Goal: Information Seeking & Learning: Learn about a topic

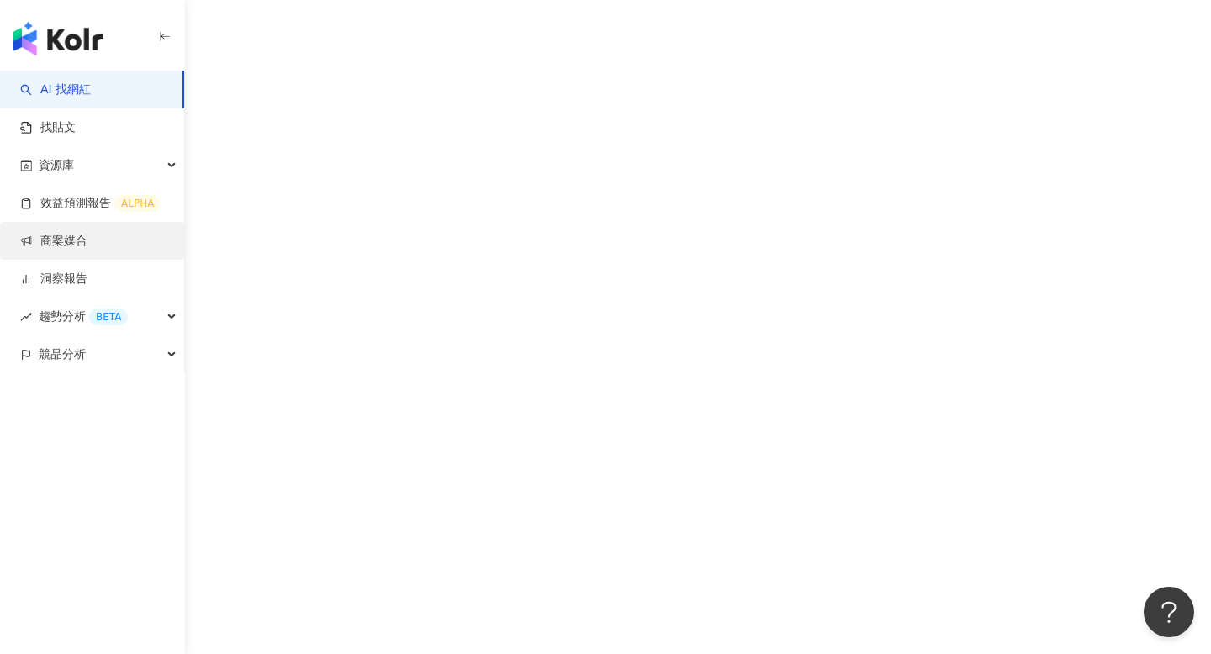
click at [87, 233] on link "商案媒合" at bounding box center [53, 241] width 67 height 17
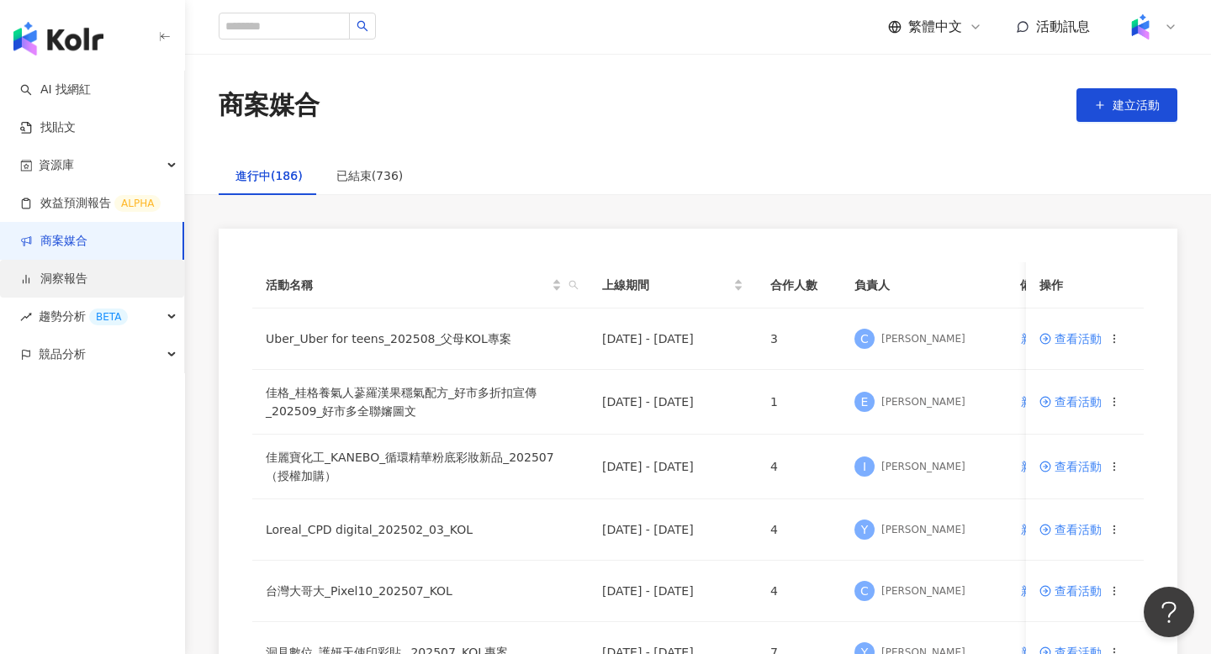
click at [87, 273] on link "洞察報告" at bounding box center [53, 279] width 67 height 17
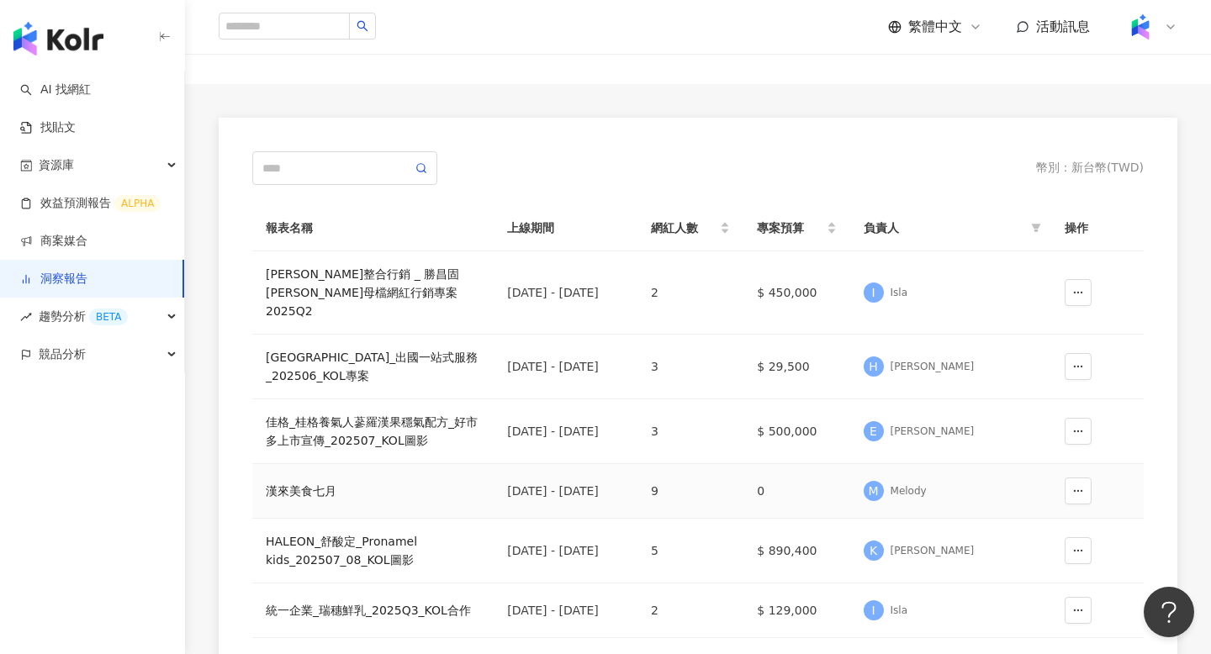
scroll to position [90, 0]
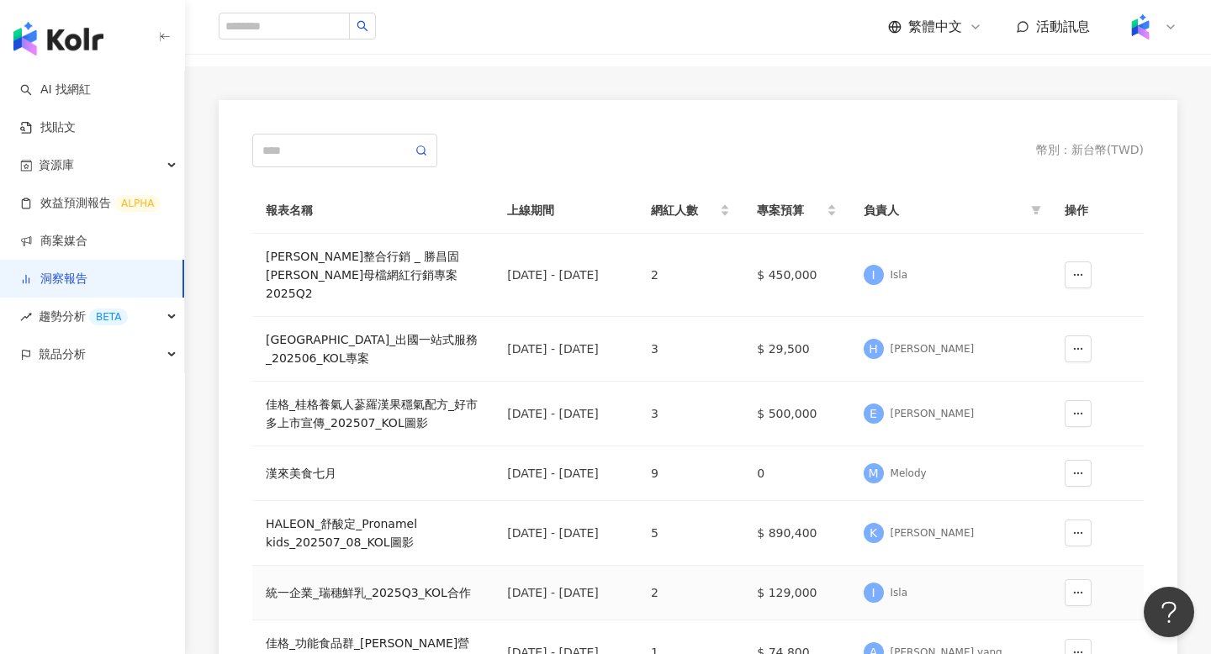
click at [377, 584] on div "統一企業_瑞穗鮮乳_2025Q3_KOL合作" at bounding box center [373, 593] width 214 height 19
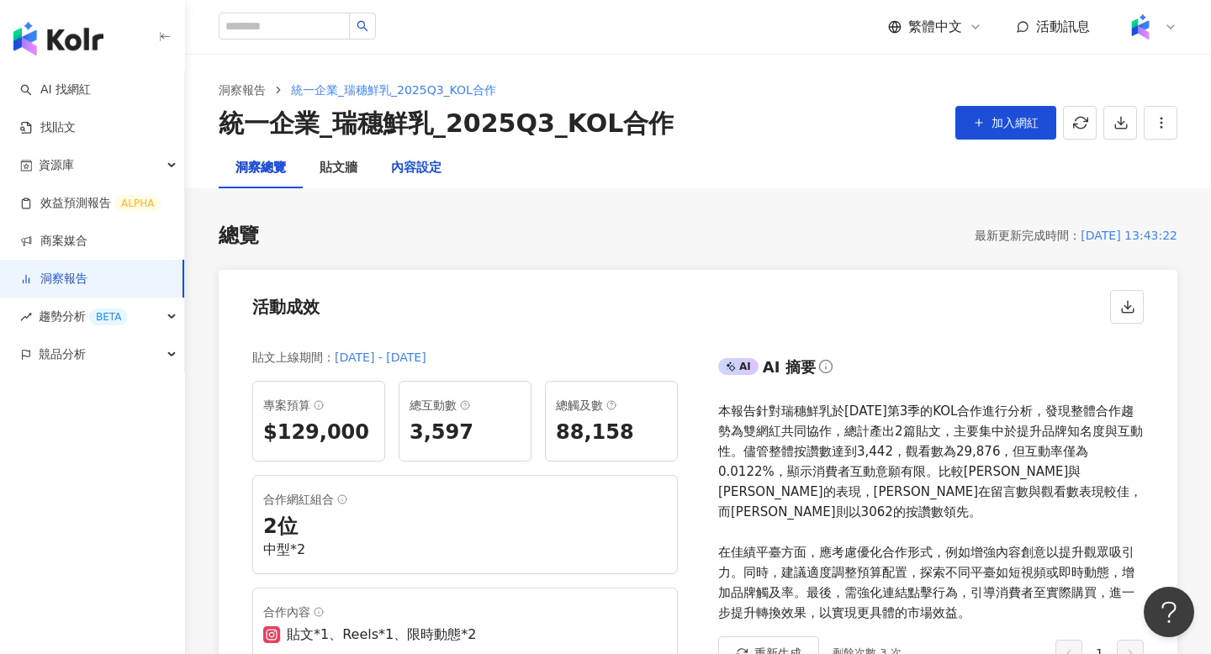
click at [424, 172] on div "內容設定" at bounding box center [416, 168] width 50 height 20
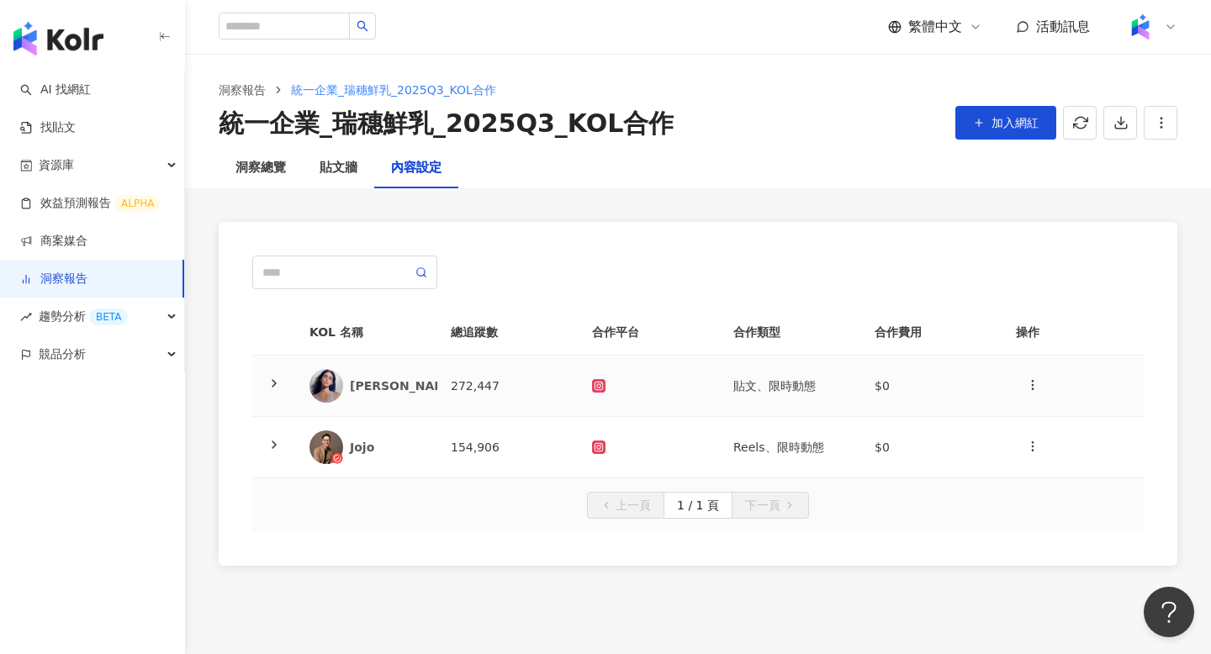
click at [404, 382] on div "[PERSON_NAME]" at bounding box center [404, 386] width 109 height 17
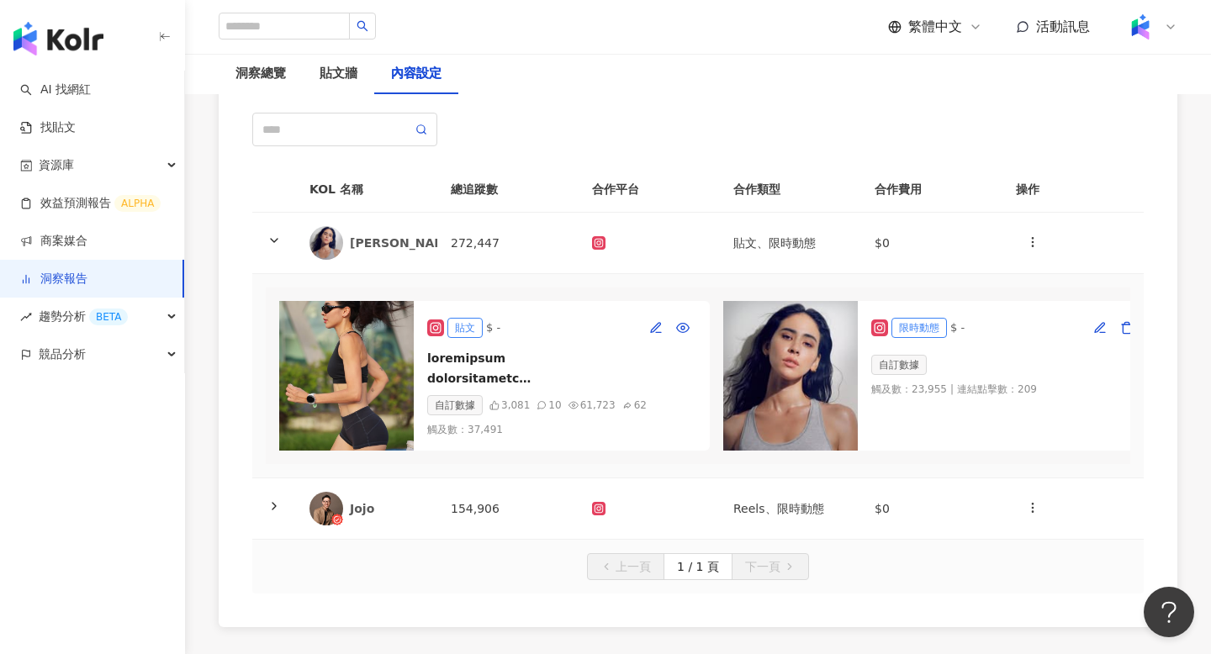
scroll to position [0, 37]
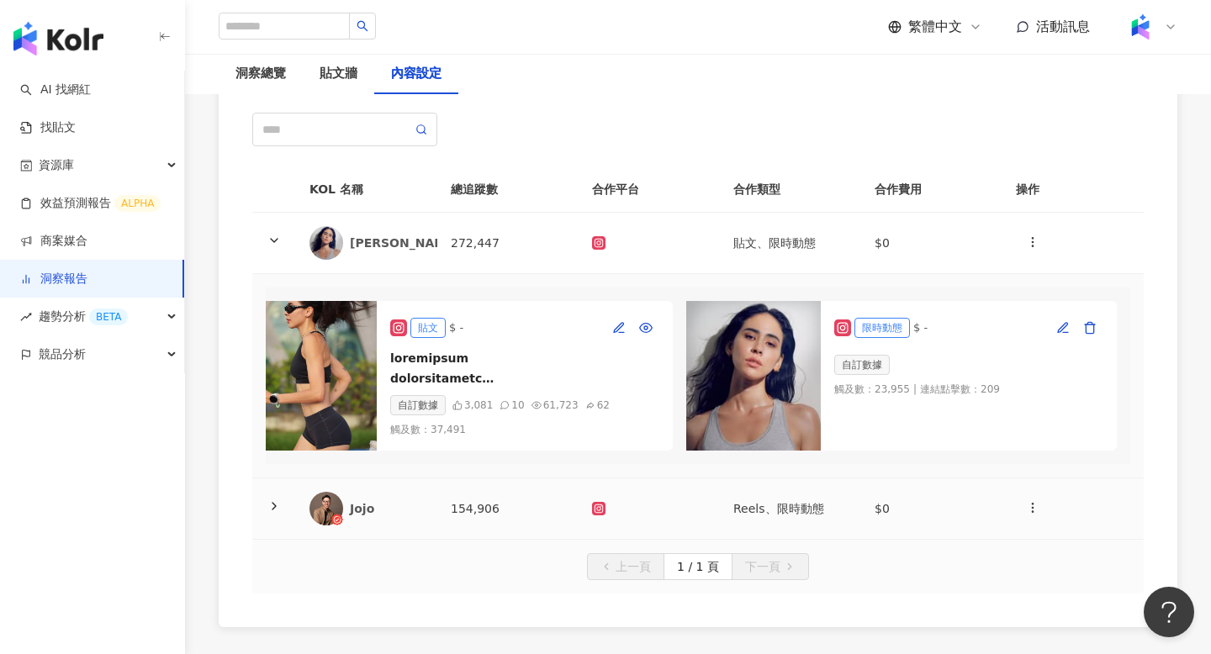
click at [395, 517] on div "Jojo" at bounding box center [367, 509] width 114 height 34
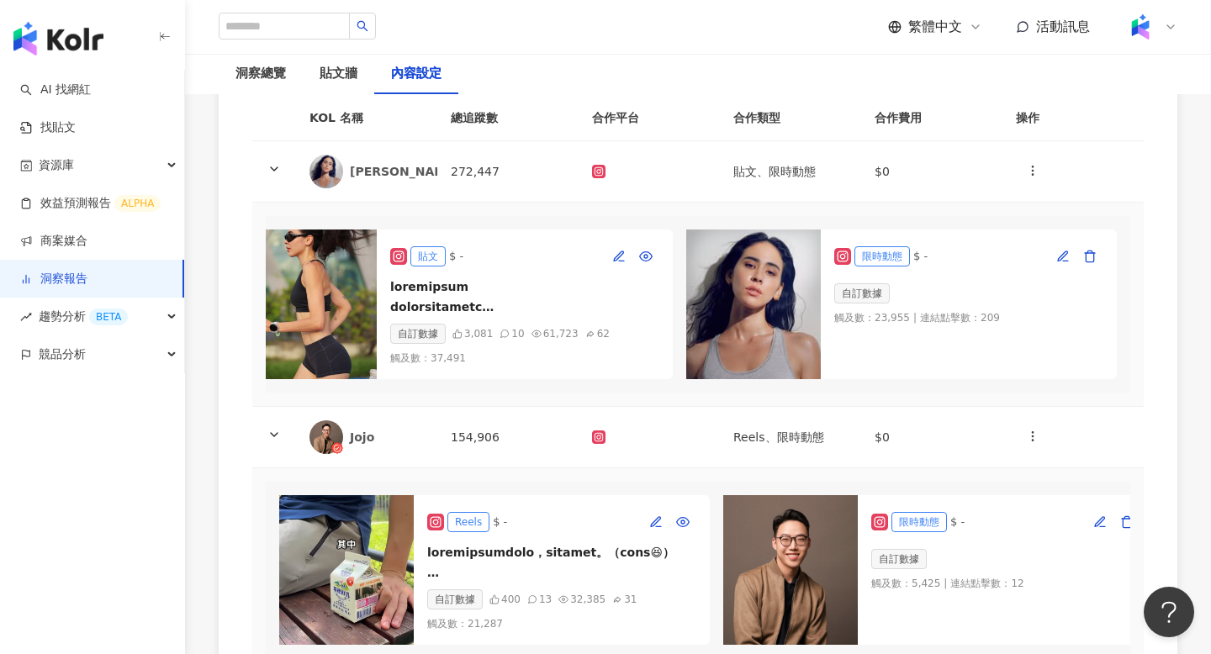
scroll to position [0, 0]
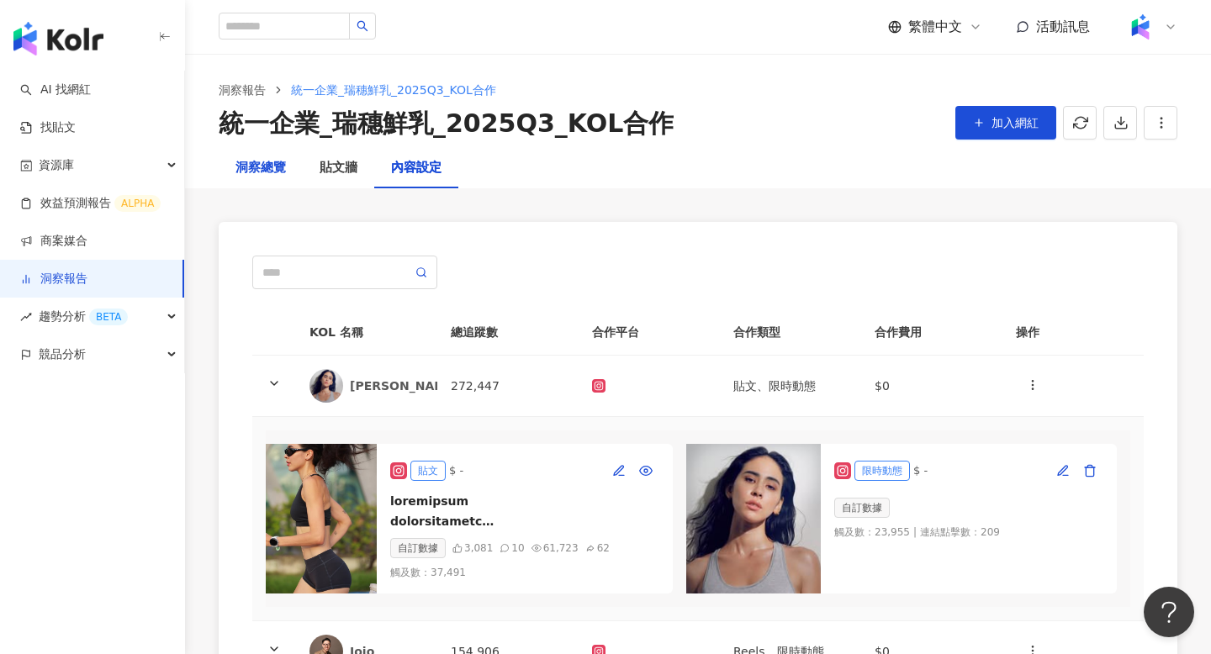
click at [275, 162] on div "洞察總覽" at bounding box center [261, 168] width 50 height 20
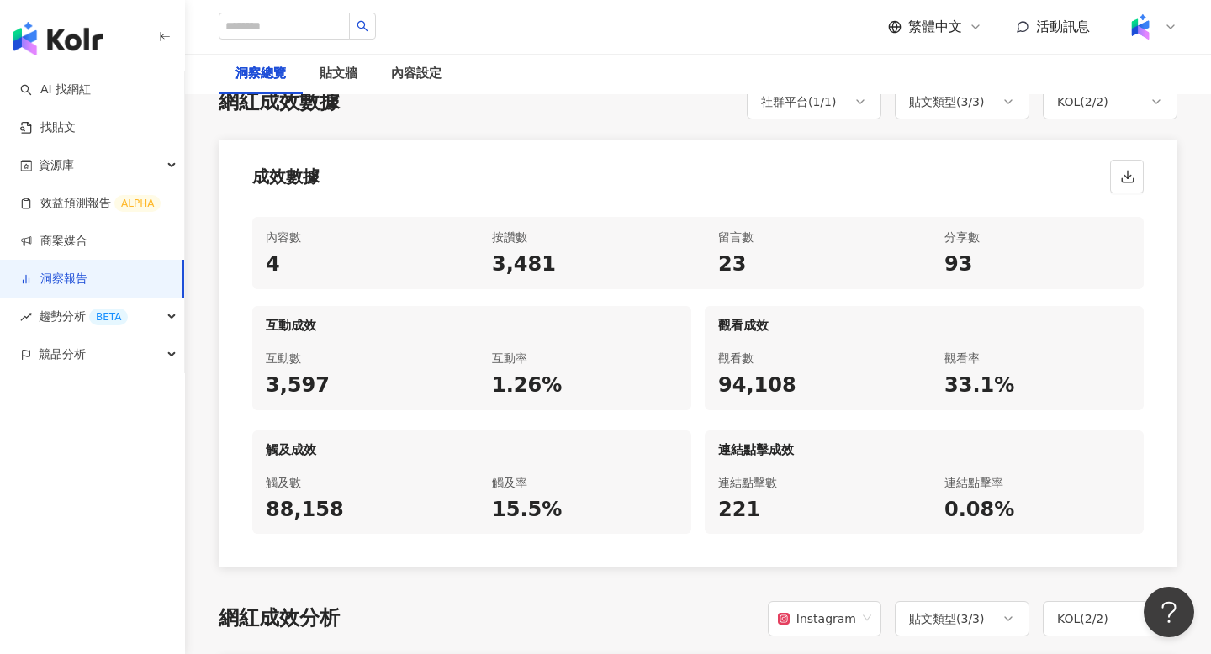
scroll to position [738, 0]
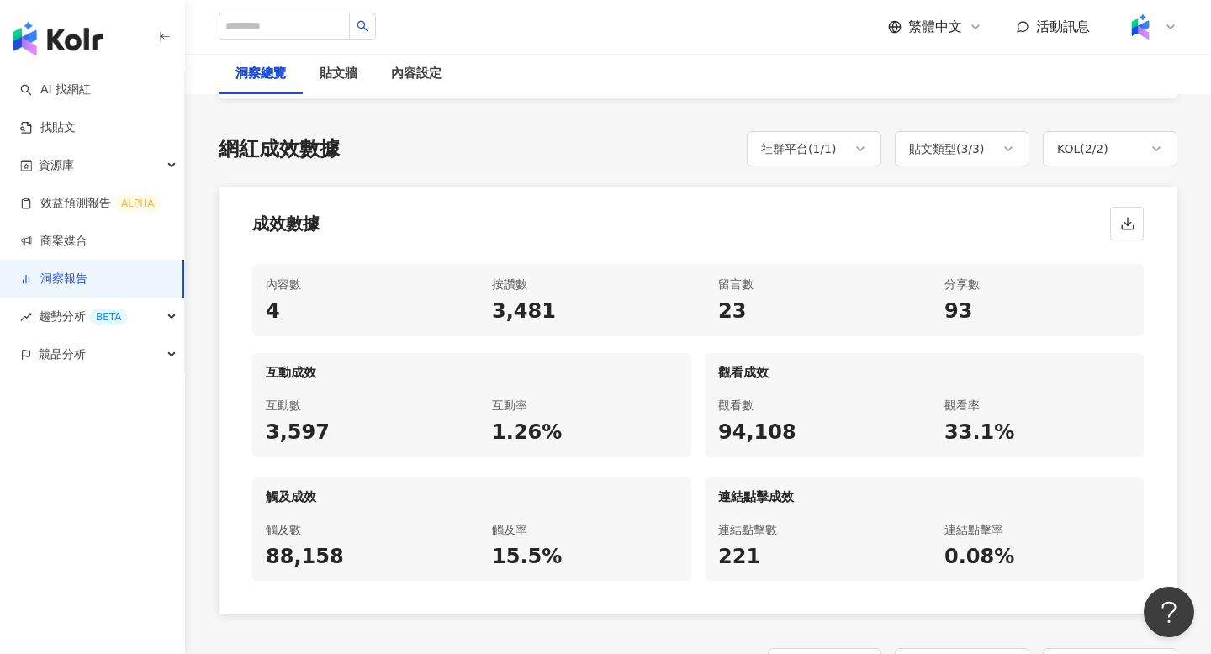
click at [925, 157] on div "網紅成效數據 社群平台 ( 1 / 1 ) 貼文類型 ( 3 / 3 ) KOL ( 2 / 2 ) 成效數據 內容數 4 按讚數 3,481 留言數 23 …" at bounding box center [698, 373] width 959 height 484
click at [927, 150] on div "貼文類型 ( 3 / 3 )" at bounding box center [962, 148] width 135 height 35
click at [821, 149] on div "社群平台 ( 1 / 1 )" at bounding box center [814, 148] width 135 height 35
click at [929, 199] on div "成效數據" at bounding box center [698, 219] width 959 height 64
click at [437, 77] on div "內容設定" at bounding box center [416, 74] width 50 height 20
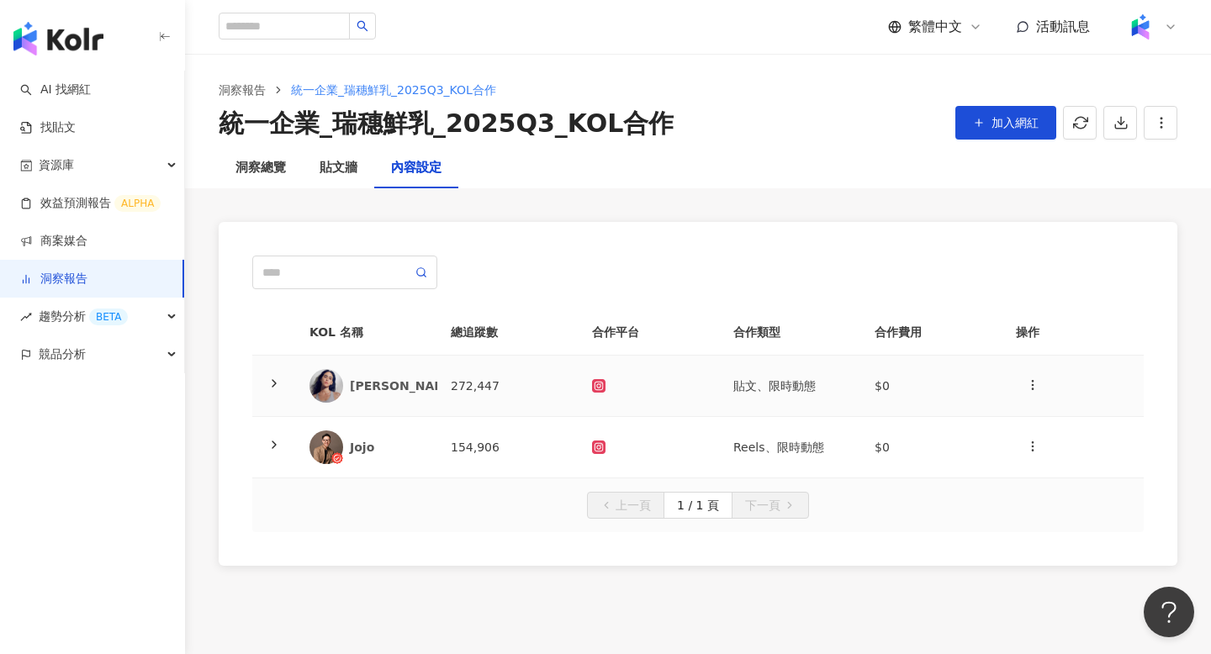
click at [467, 363] on td "272,447" at bounding box center [507, 386] width 141 height 61
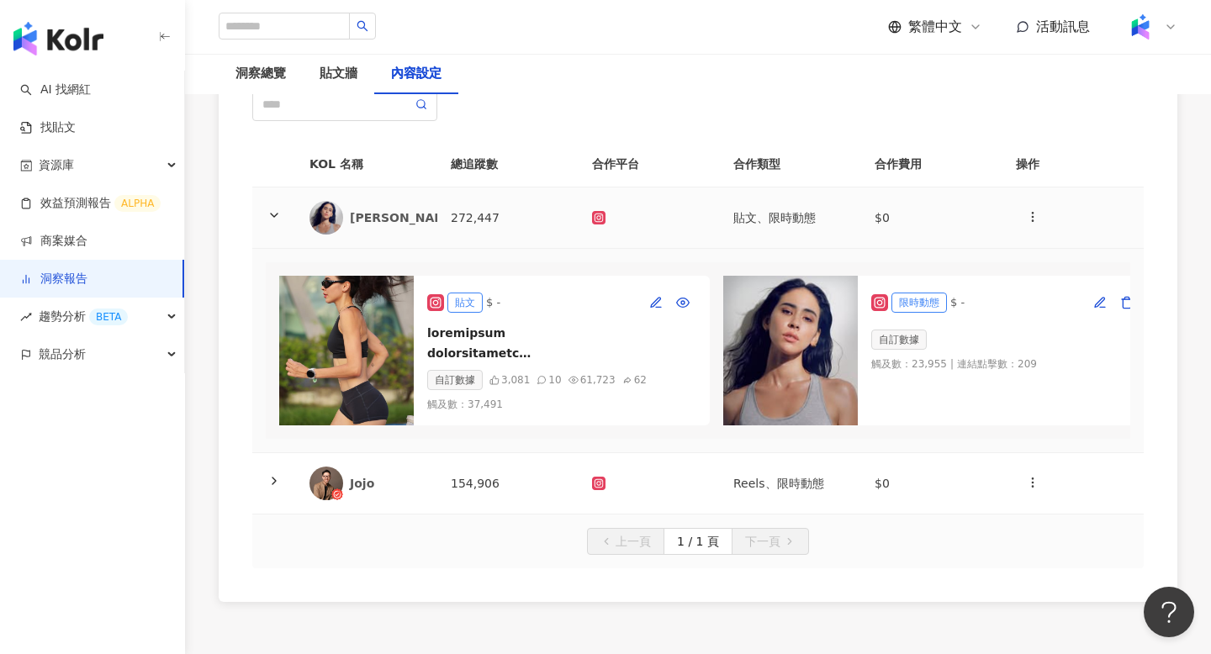
scroll to position [169, 0]
click at [434, 487] on td "Jojo" at bounding box center [366, 483] width 141 height 61
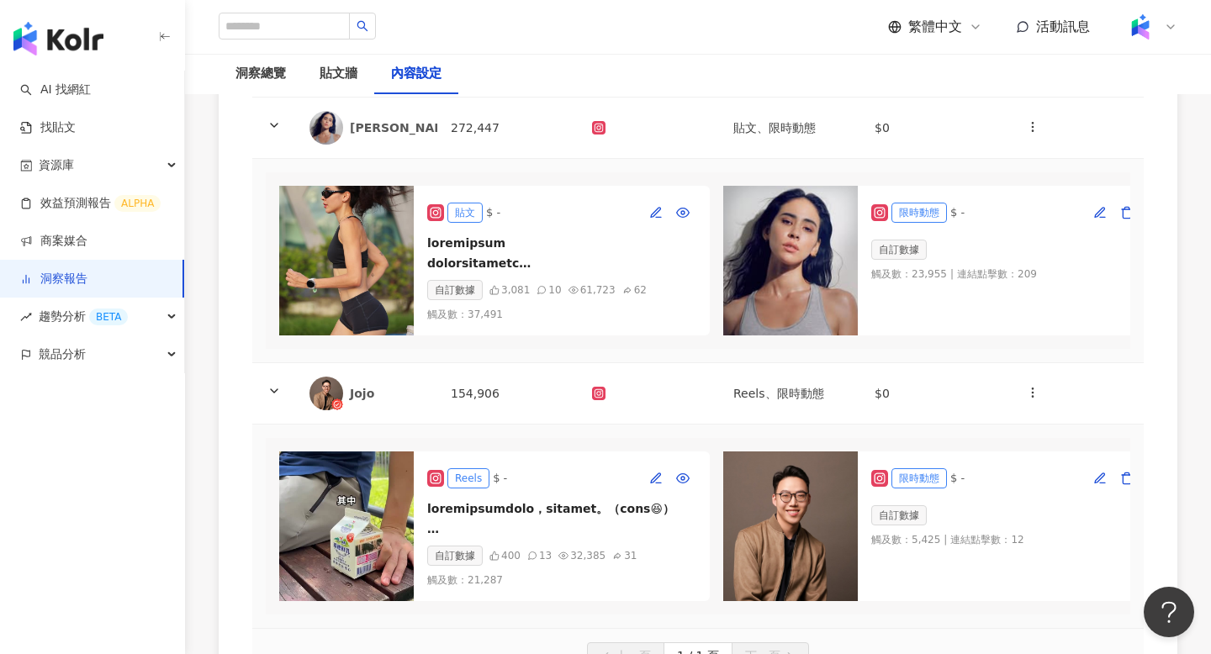
scroll to position [259, 0]
click at [339, 254] on img at bounding box center [346, 260] width 135 height 150
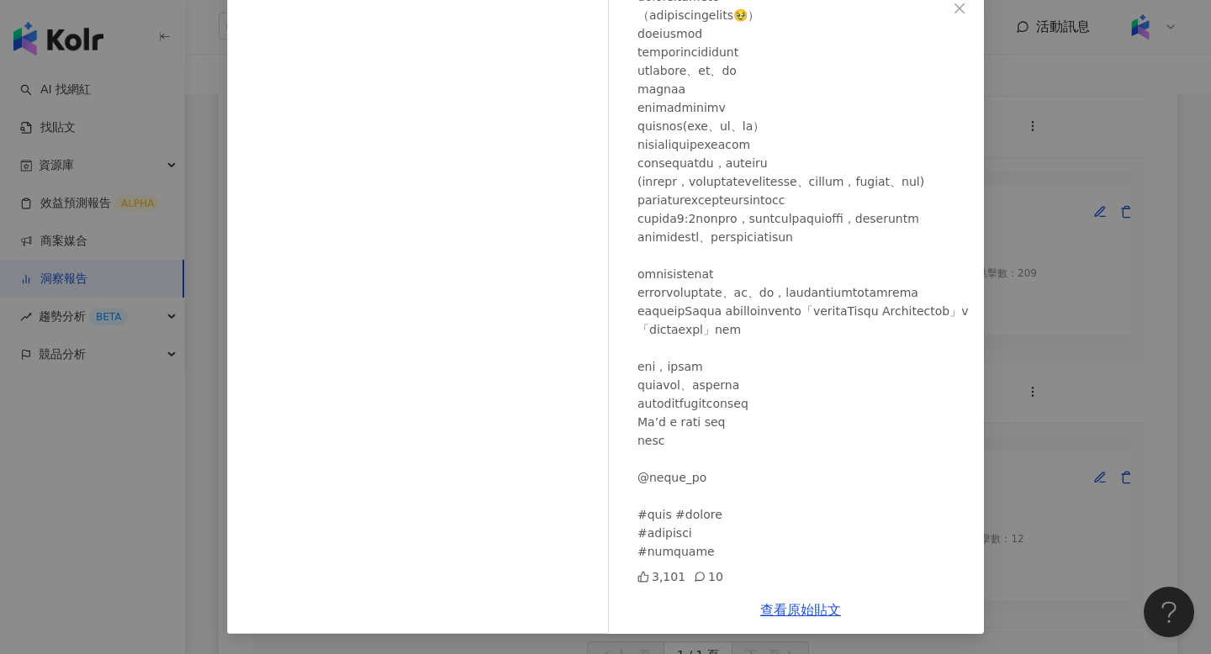
scroll to position [154, 0]
click at [1073, 313] on div "[PERSON_NAME] [DATE] 3,101 10 查看原始貼文" at bounding box center [605, 327] width 1211 height 654
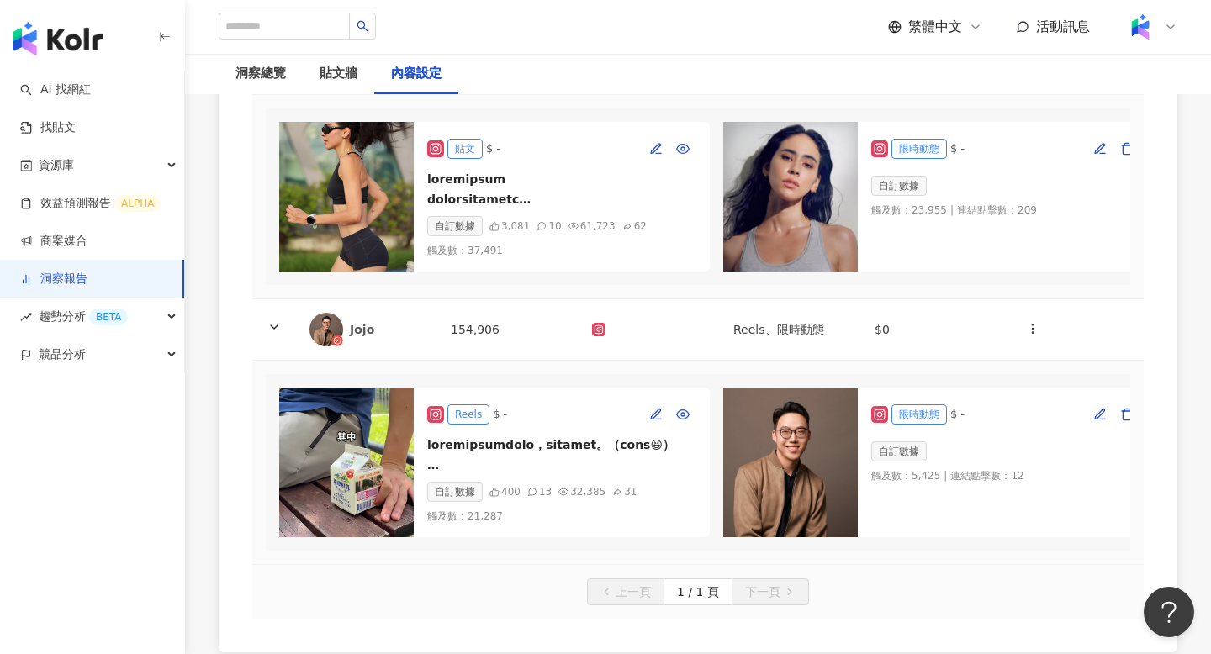
scroll to position [328, 0]
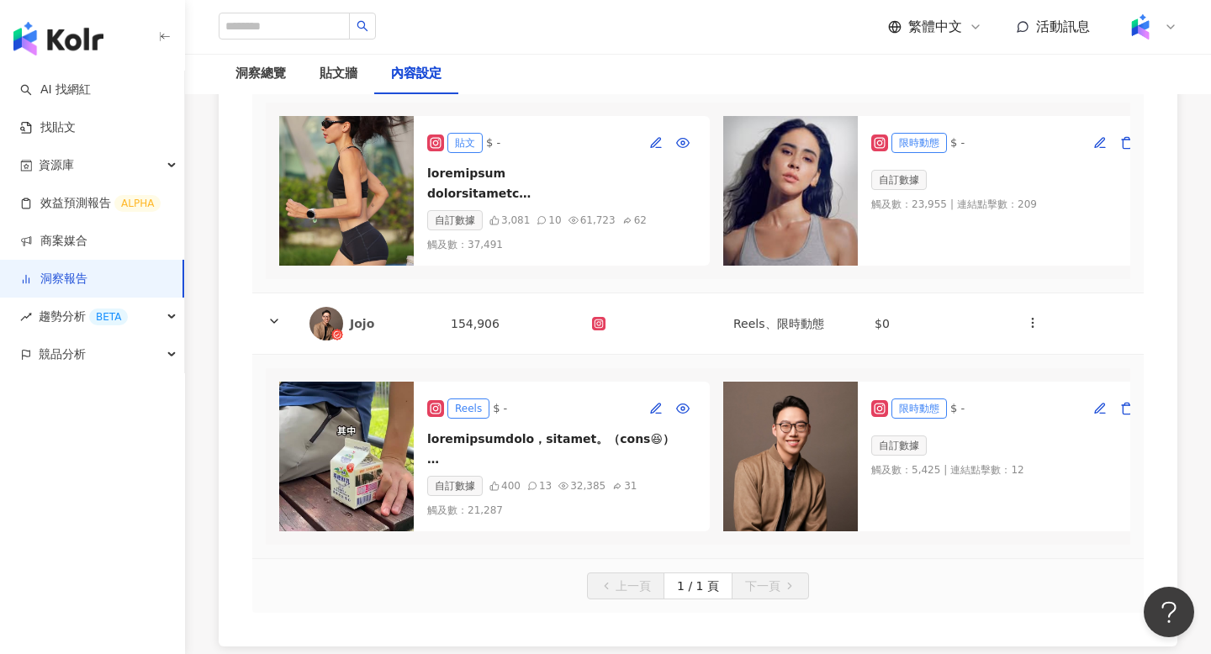
click at [338, 488] on img at bounding box center [346, 457] width 135 height 150
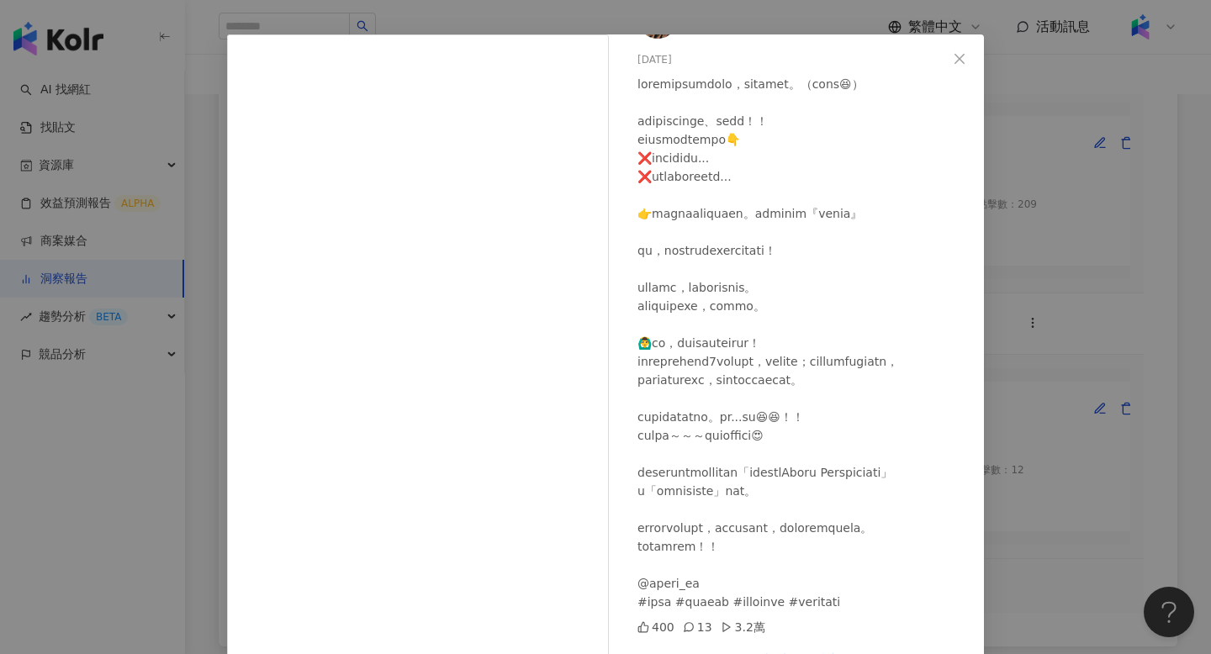
scroll to position [100, 0]
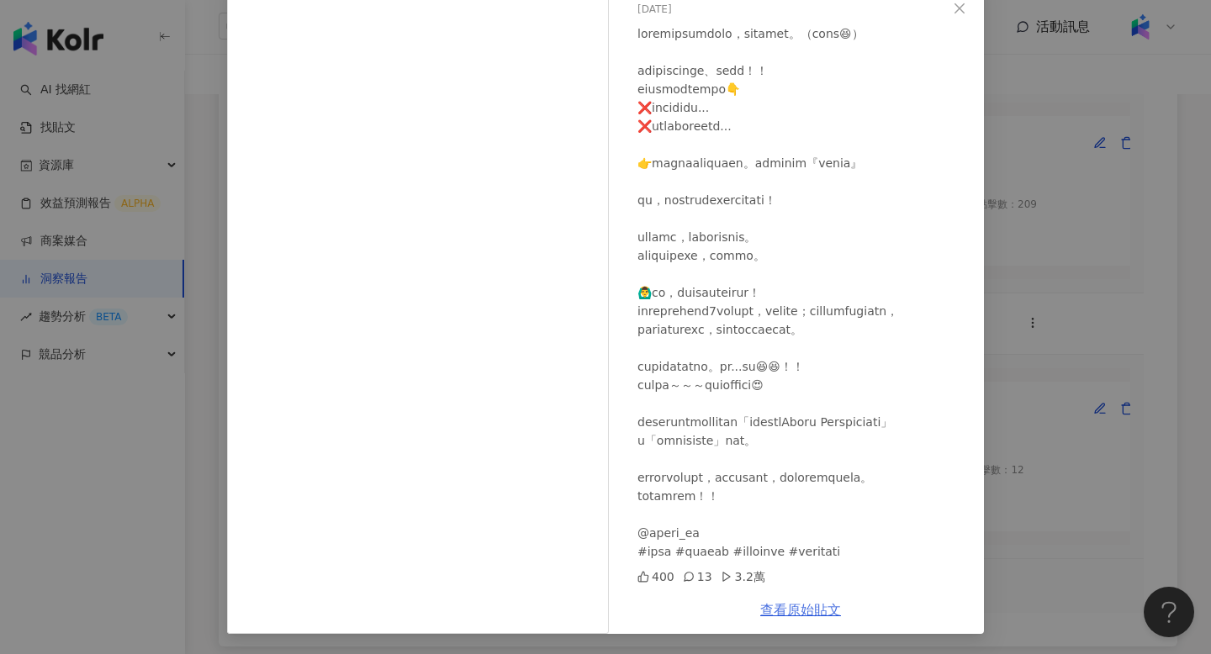
click at [801, 614] on link "查看原始貼文" at bounding box center [800, 610] width 81 height 16
click at [210, 176] on div "Jojo [DATE] 400 13 3.2萬 查看原始貼文" at bounding box center [605, 327] width 1211 height 654
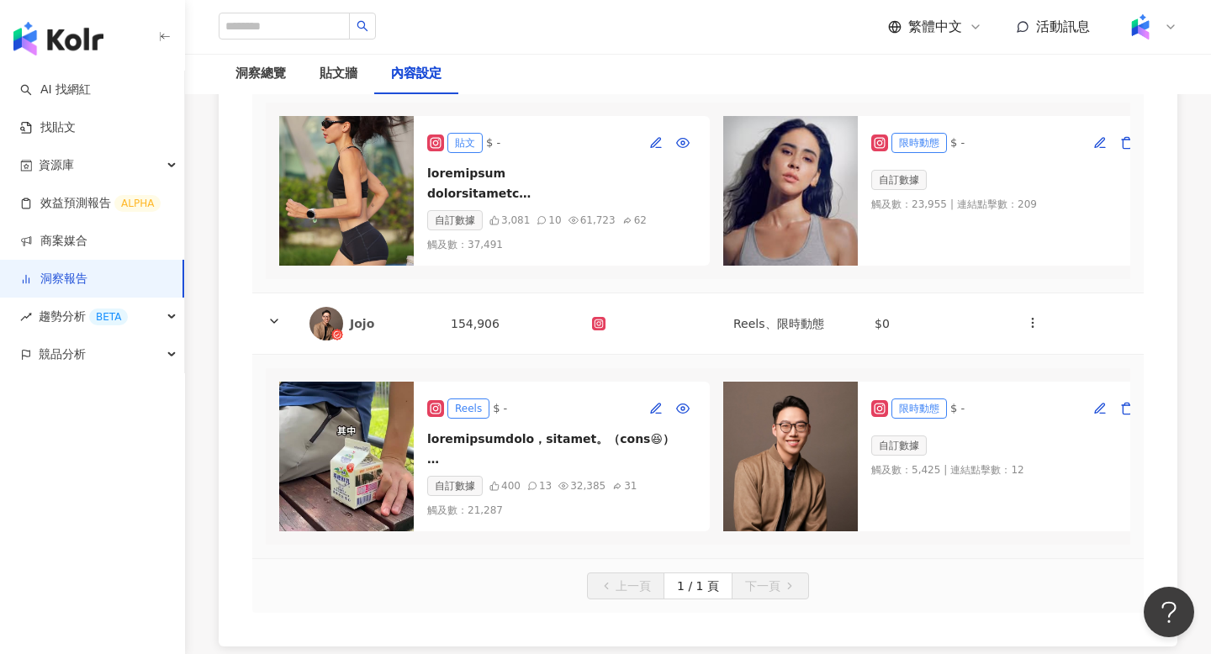
scroll to position [0, 0]
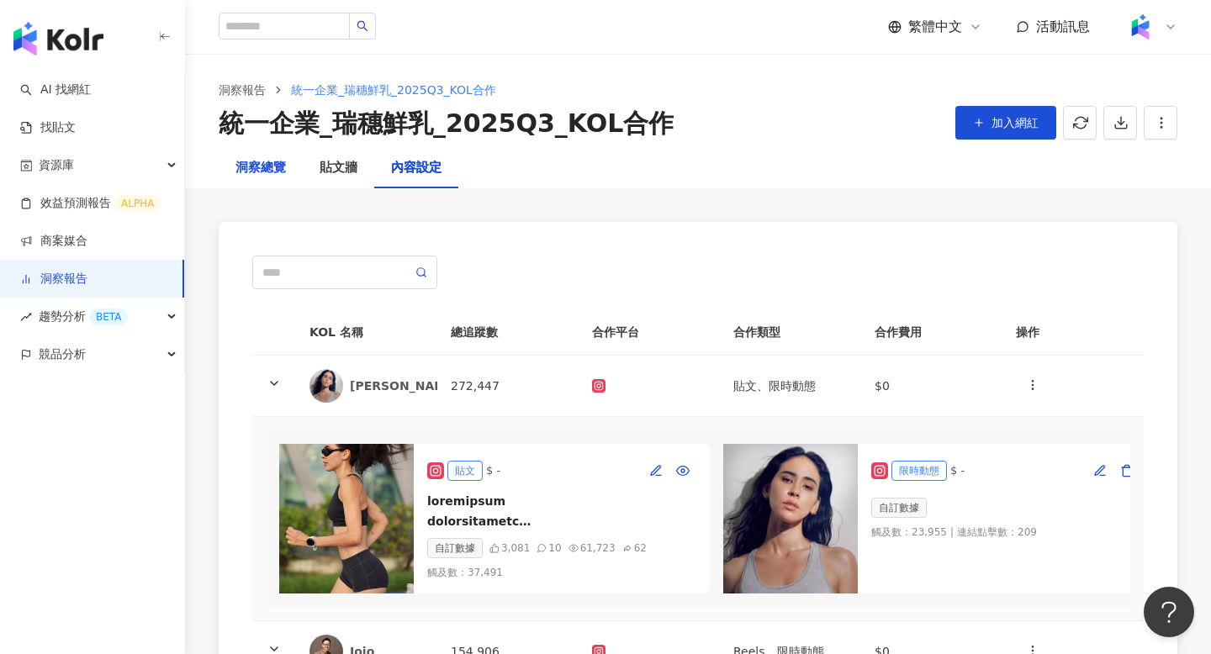
click at [267, 174] on div "洞察總覽" at bounding box center [261, 168] width 50 height 20
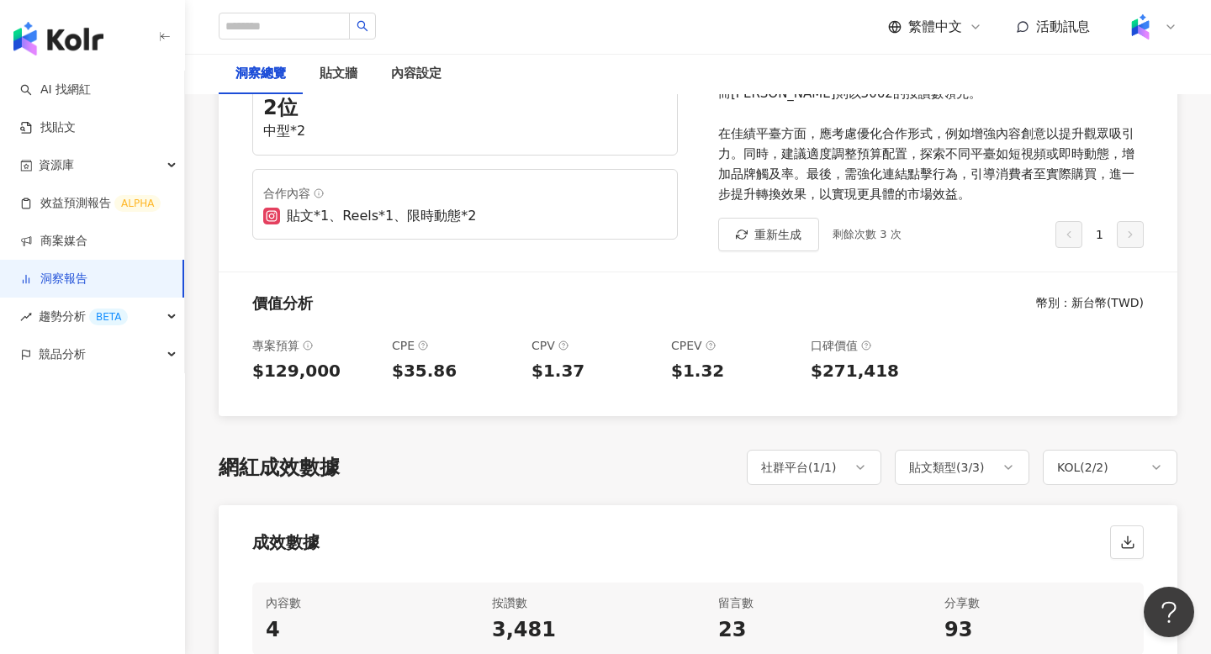
scroll to position [421, 0]
